Goal: Transaction & Acquisition: Register for event/course

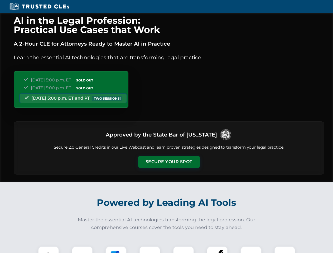
click at [169, 162] on button "Secure Your Spot" at bounding box center [169, 162] width 62 height 12
click at [49, 250] on img at bounding box center [48, 256] width 15 height 15
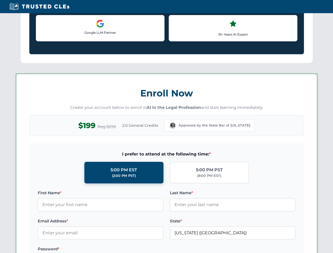
click at [116, 250] on label "Password *" at bounding box center [101, 249] width 126 height 6
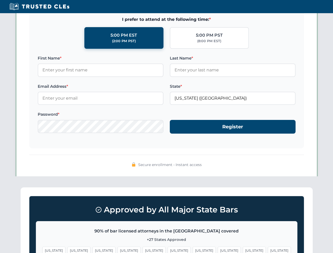
click at [193, 250] on span "[US_STATE]" at bounding box center [204, 251] width 23 height 8
click at [243, 250] on span "[US_STATE]" at bounding box center [254, 251] width 23 height 8
